Goal: Task Accomplishment & Management: Manage account settings

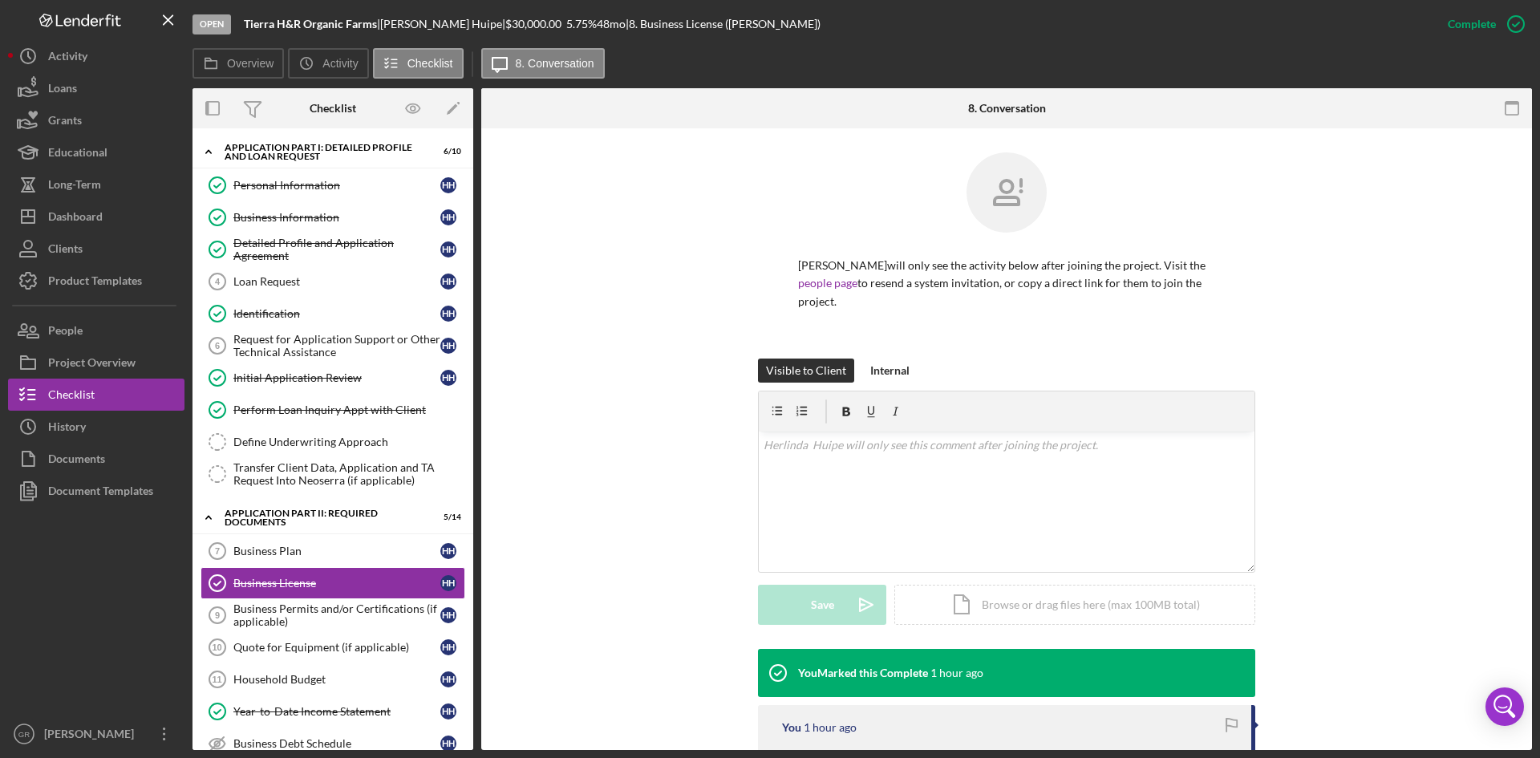
scroll to position [89, 0]
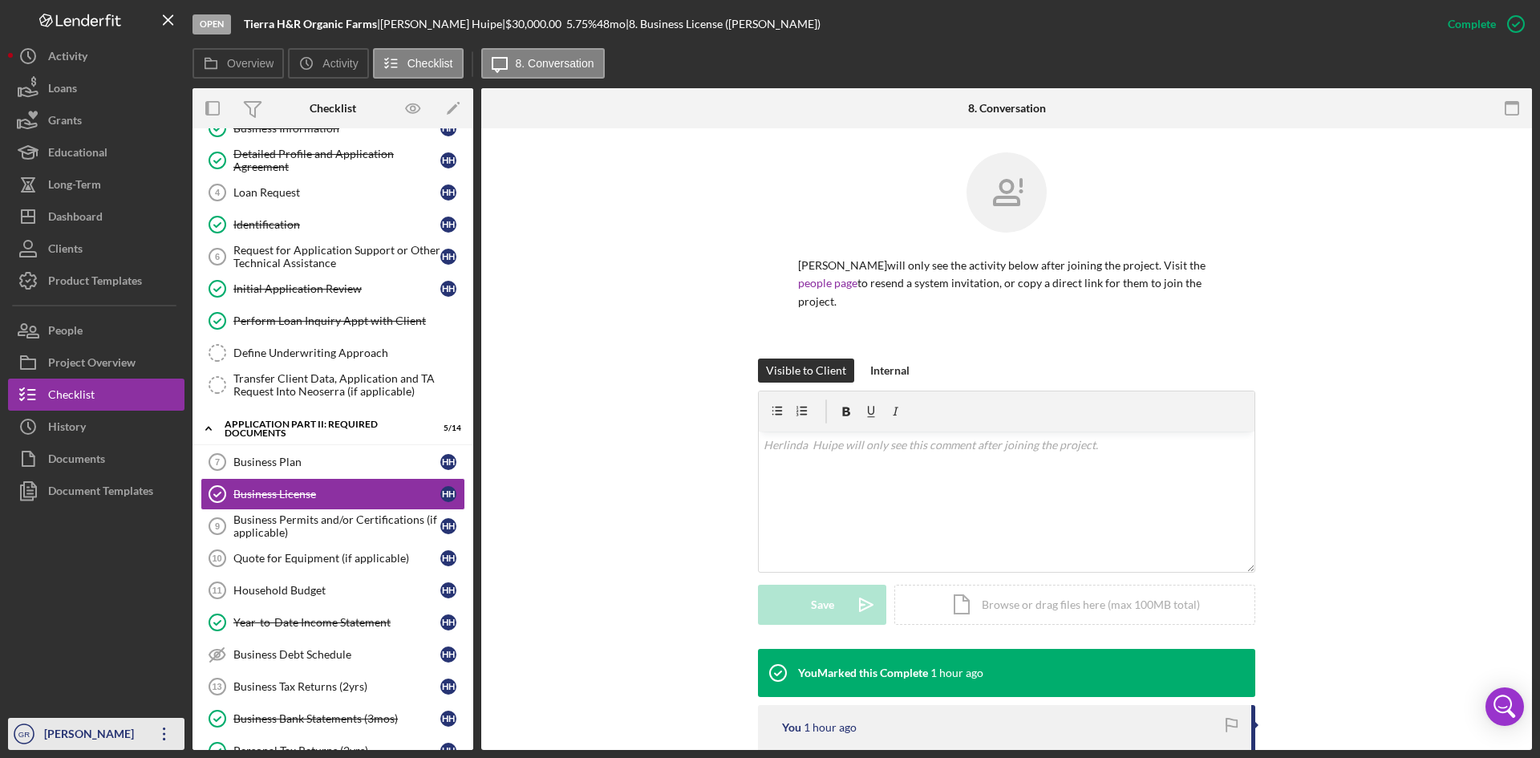
click at [87, 721] on div "[PERSON_NAME]" at bounding box center [92, 736] width 104 height 36
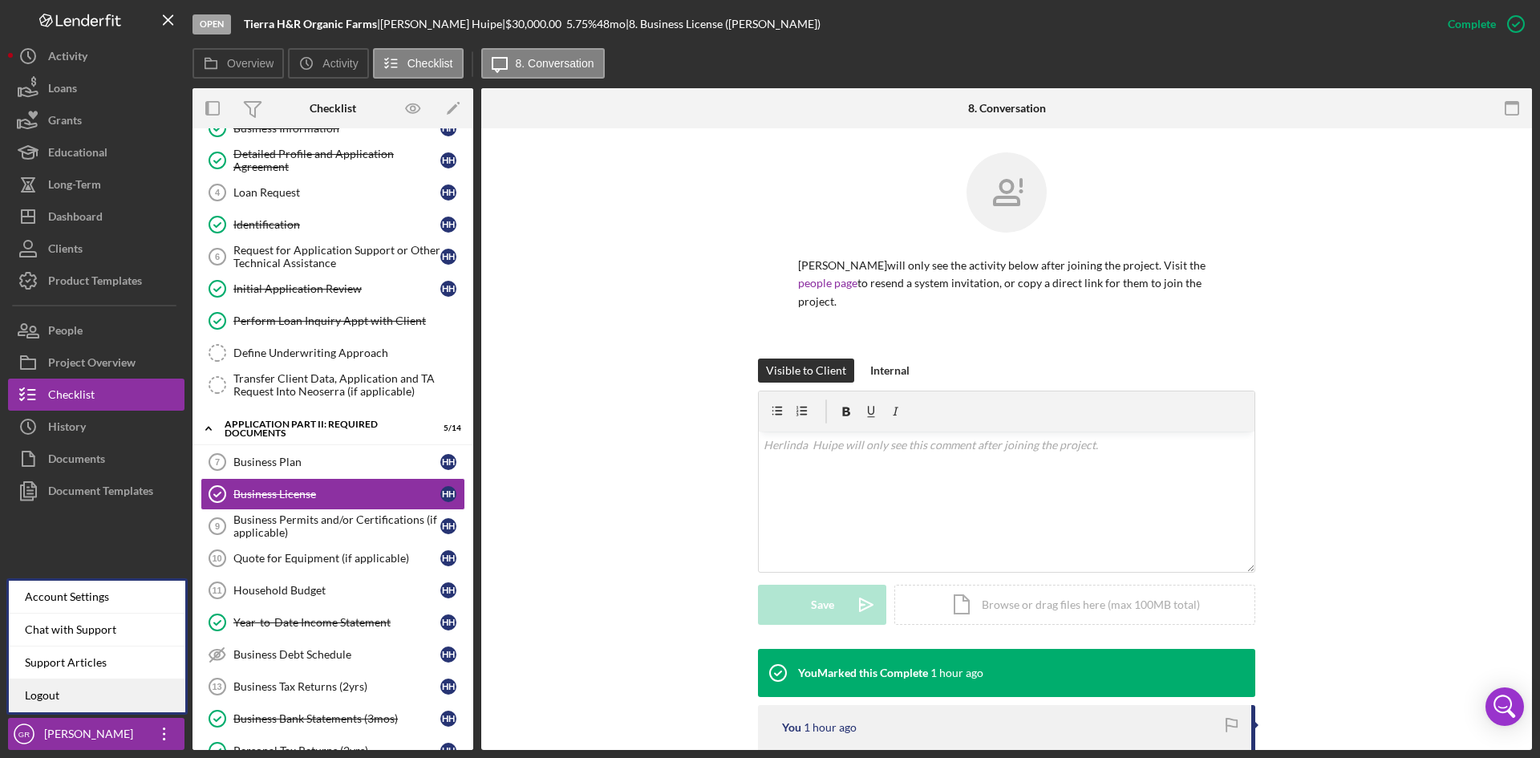
click at [68, 692] on link "Logout" at bounding box center [97, 695] width 176 height 33
